Goal: Information Seeking & Learning: Find specific fact

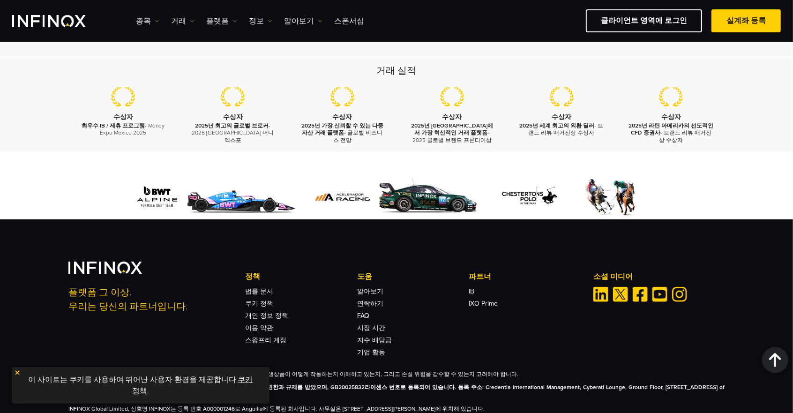
scroll to position [2769, 0]
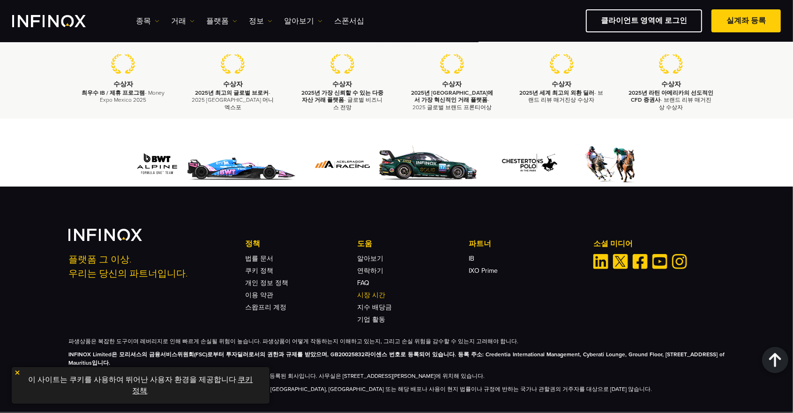
click at [362, 291] on link "시장 시간" at bounding box center [371, 295] width 28 height 8
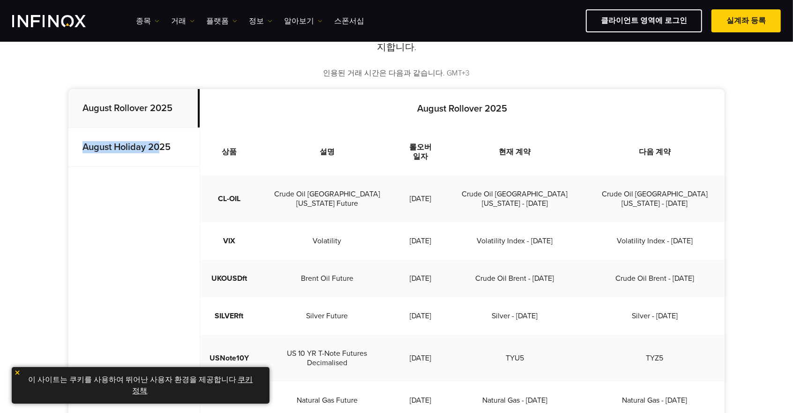
drag, startPoint x: 81, startPoint y: 142, endPoint x: 158, endPoint y: 145, distance: 77.4
click at [158, 145] on p "August Holiday 2025" at bounding box center [133, 147] width 131 height 39
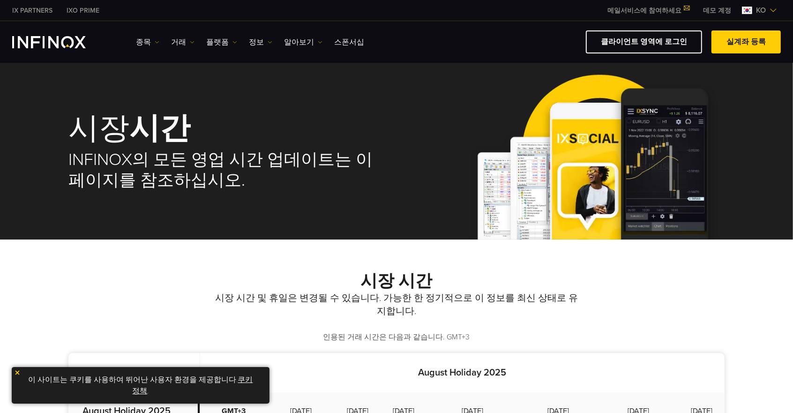
click at [647, 12] on link "메일서비스에 참여하세요" at bounding box center [649, 11] width 96 height 8
